Goal: Information Seeking & Learning: Learn about a topic

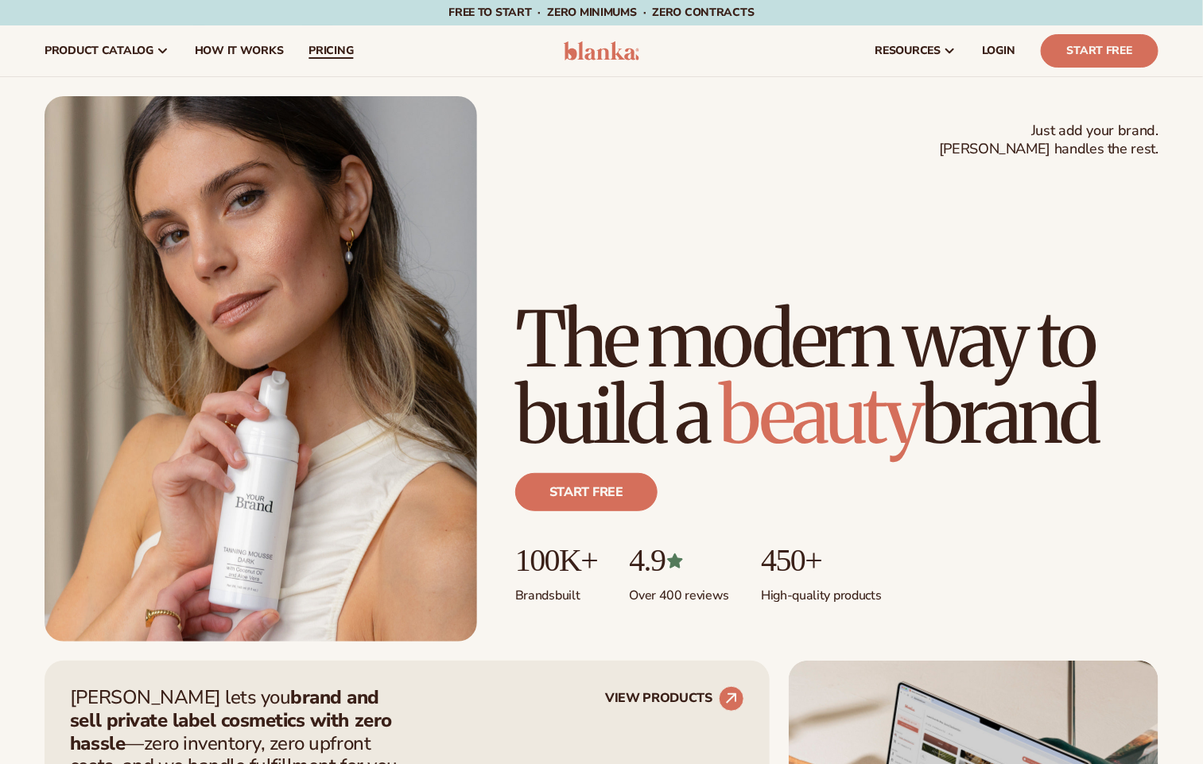
click at [335, 41] on link "pricing" at bounding box center [331, 50] width 70 height 51
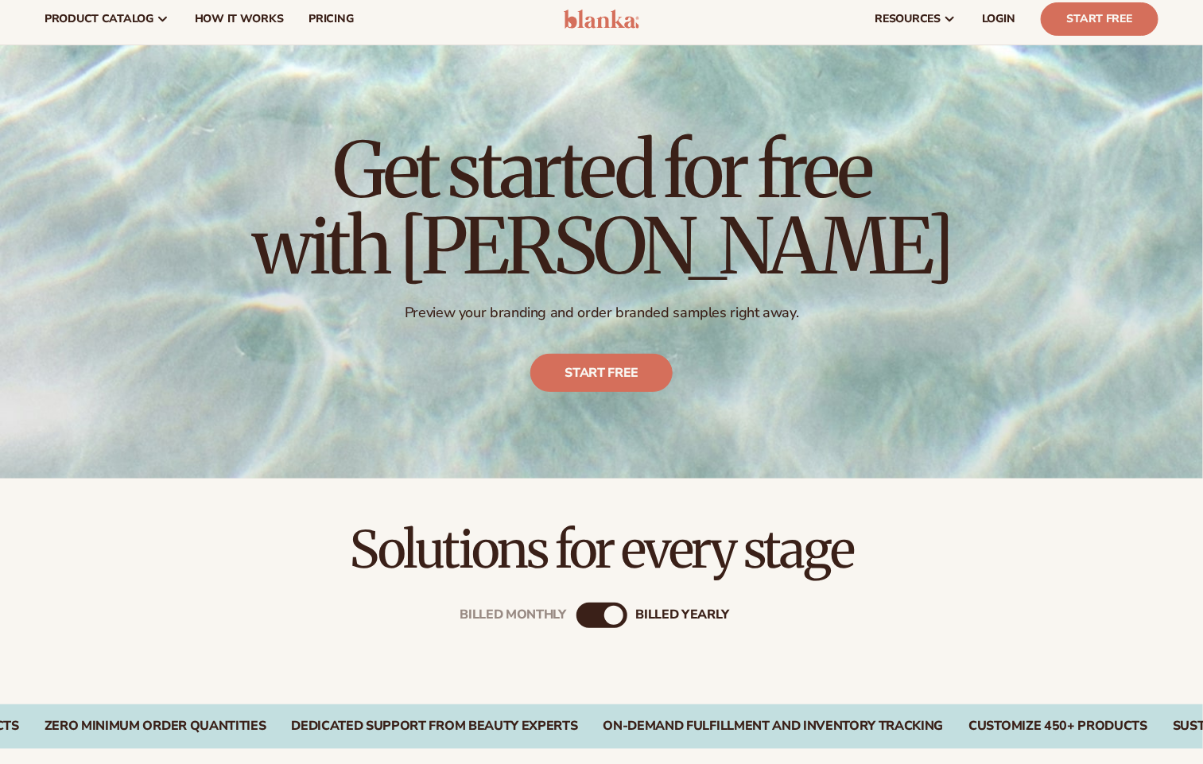
scroll to position [358, 0]
